Goal: Register for event/course

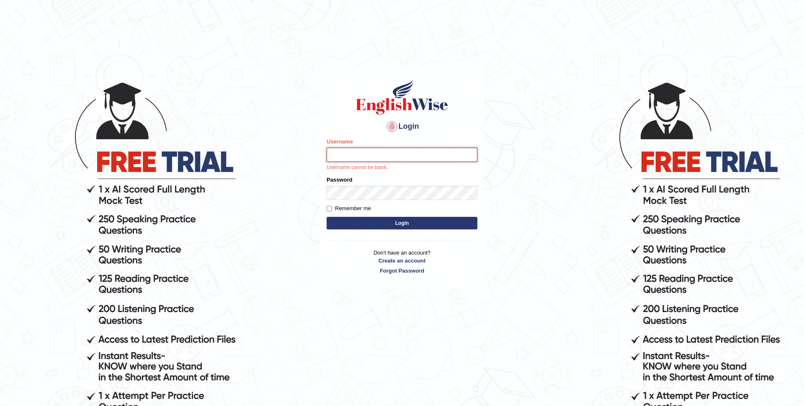
type input "vilayath"
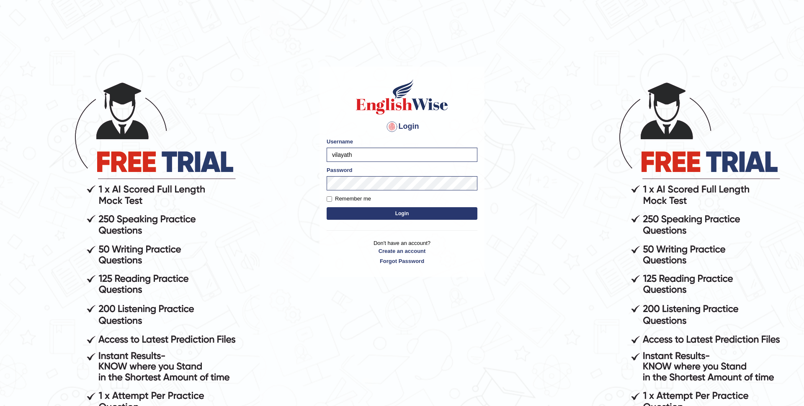
click at [400, 212] on button "Login" at bounding box center [402, 213] width 151 height 13
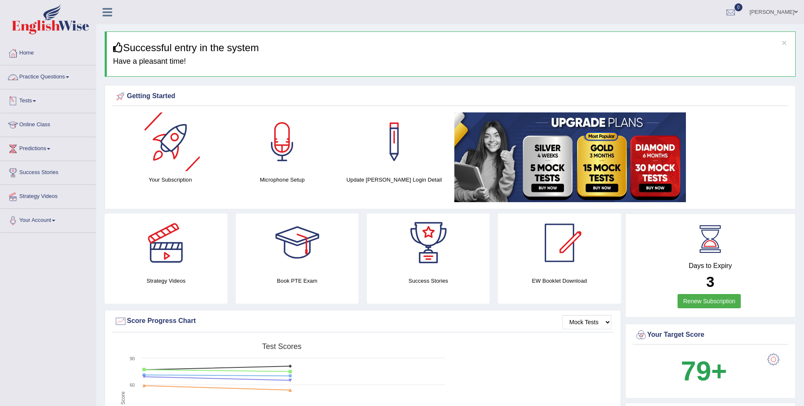
click at [28, 103] on link "Tests" at bounding box center [48, 99] width 96 height 21
click at [27, 135] on link "Take Mock Test" at bounding box center [55, 135] width 78 height 15
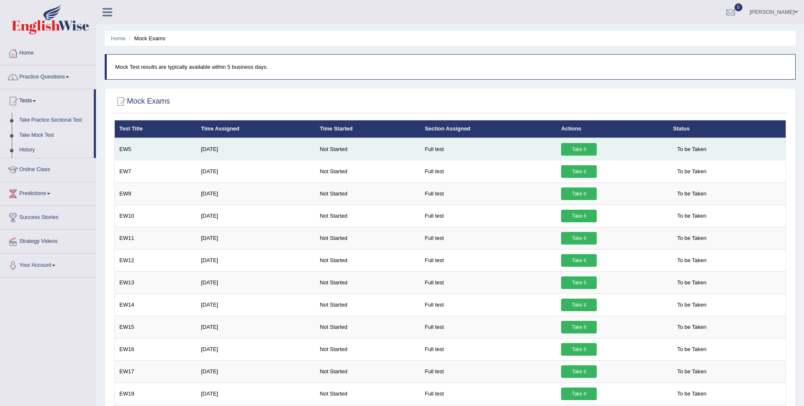
click at [582, 152] on link "Take it" at bounding box center [579, 149] width 36 height 13
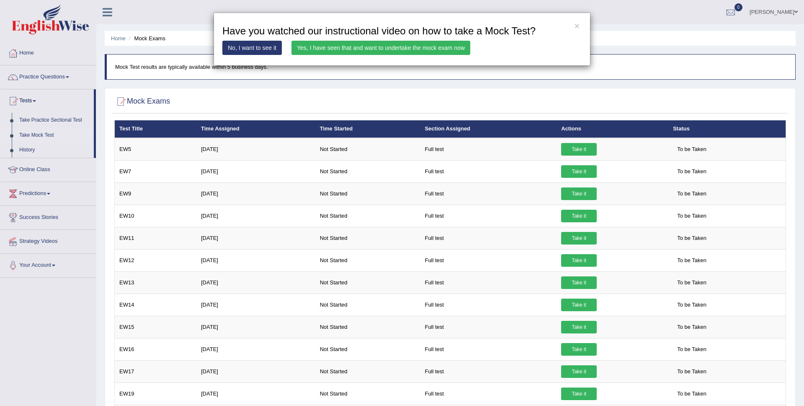
click at [392, 50] on link "Yes, I have seen that and want to undertake the mock exam now" at bounding box center [381, 48] width 179 height 14
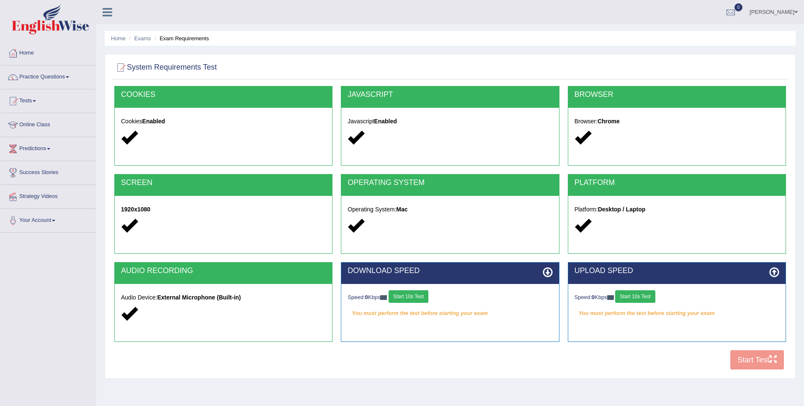
click at [418, 300] on button "Start 10s Test" at bounding box center [409, 296] width 40 height 13
click at [649, 295] on button "Start 10s Test" at bounding box center [635, 296] width 40 height 13
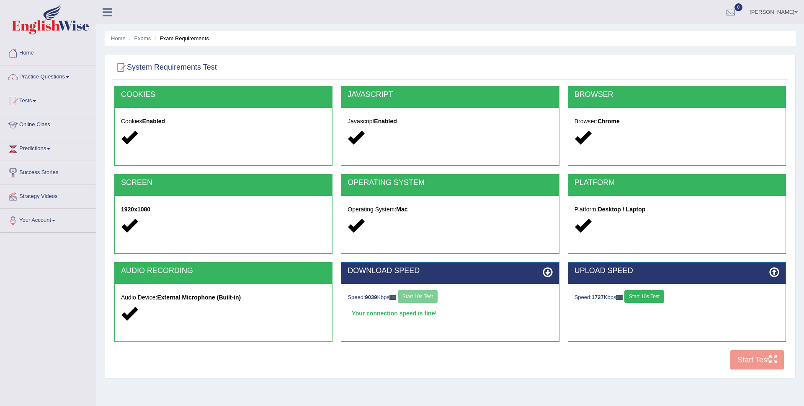
scroll to position [34, 0]
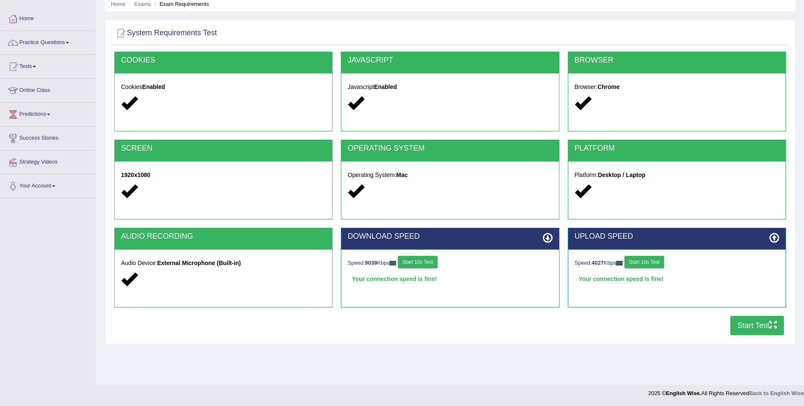
click at [750, 323] on button "Start Test" at bounding box center [758, 324] width 54 height 19
